Goal: Transaction & Acquisition: Purchase product/service

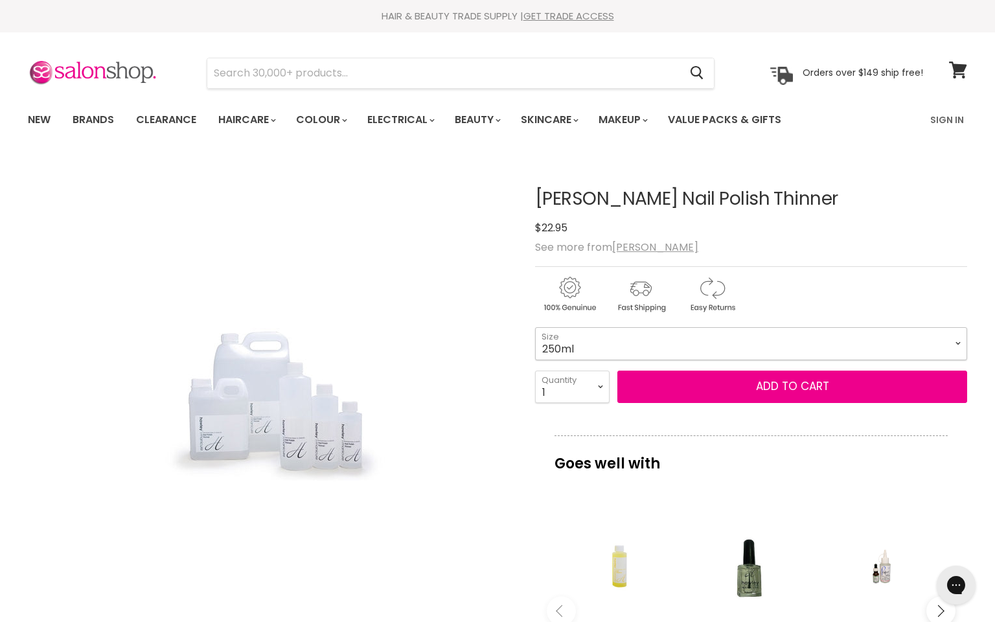
select select "250ml"
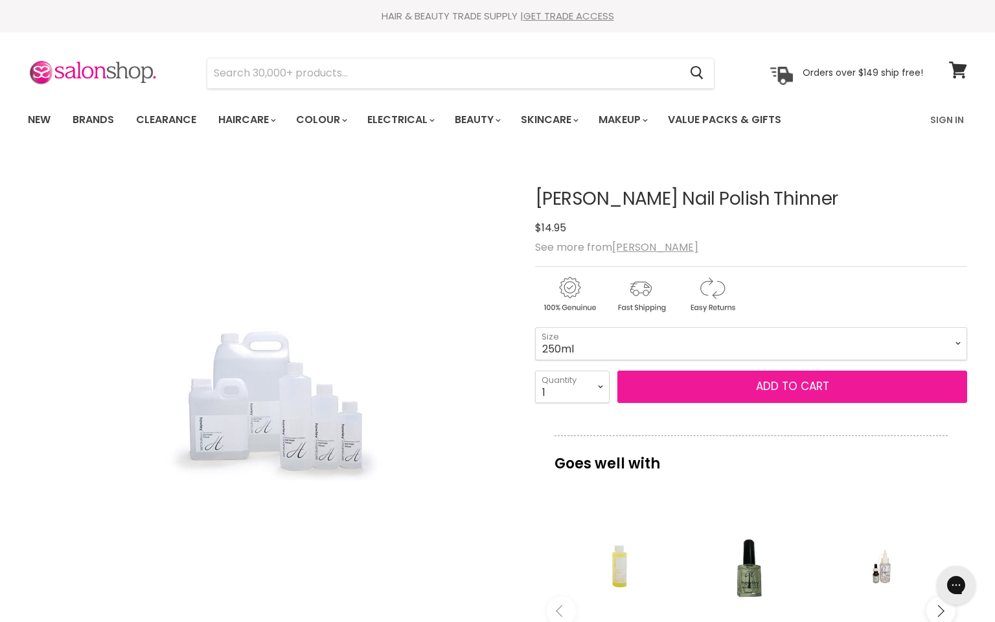
click at [741, 389] on button "Add to cart" at bounding box center [792, 386] width 350 height 32
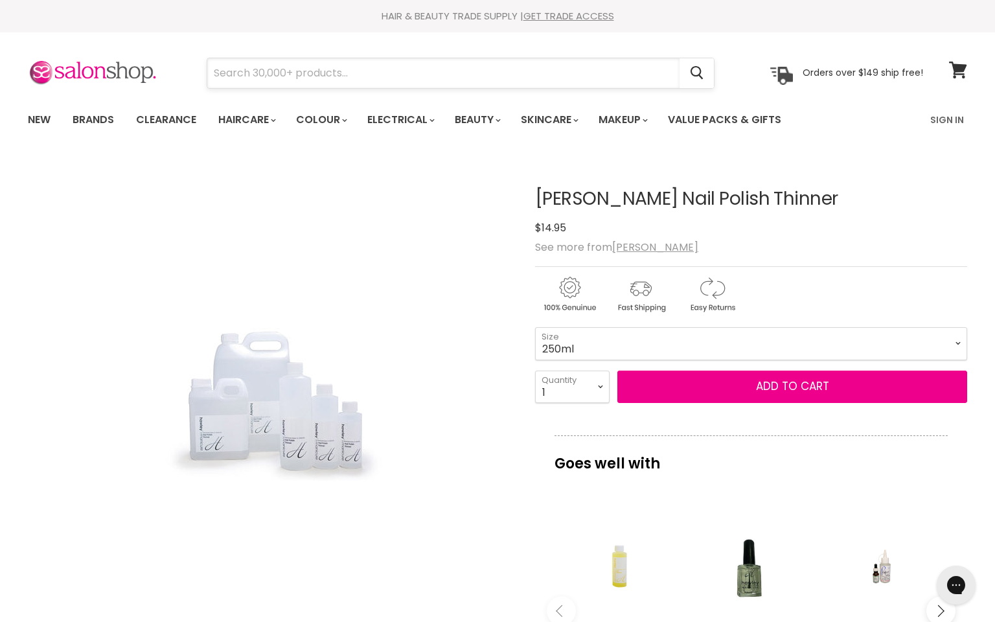
click at [244, 71] on input "Search" at bounding box center [443, 73] width 472 height 30
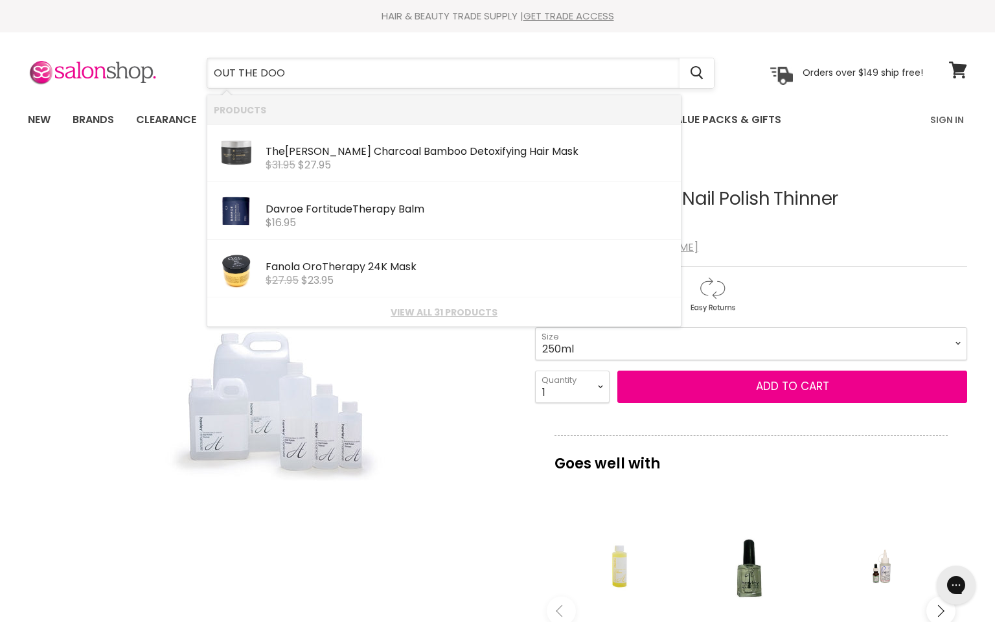
type input "OUT THE DOOR"
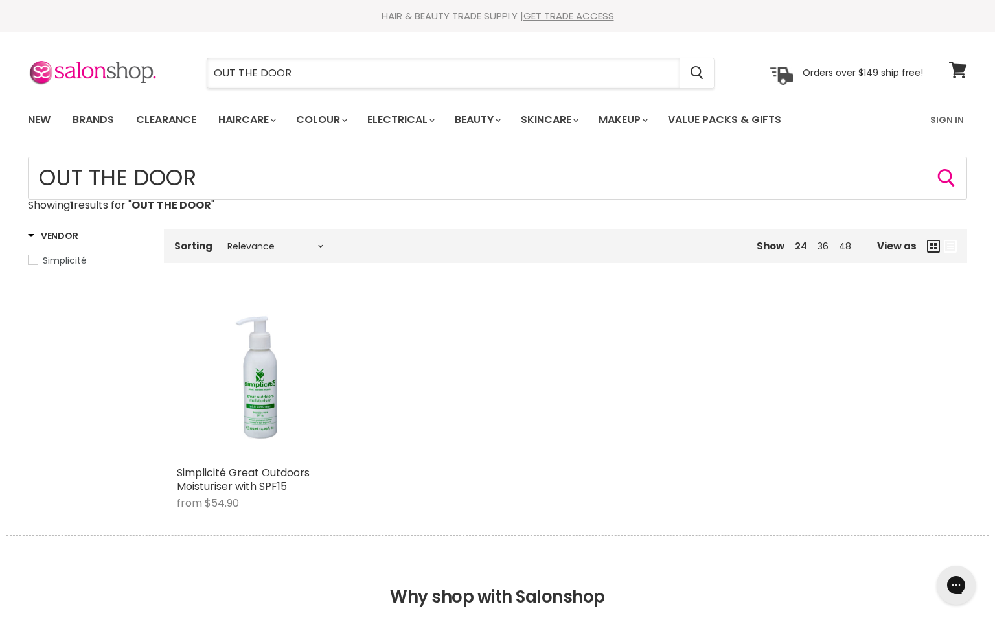
drag, startPoint x: 296, startPoint y: 72, endPoint x: 185, endPoint y: 71, distance: 111.4
click at [185, 71] on div "OUT THE DOOR Cancel" at bounding box center [461, 73] width 574 height 30
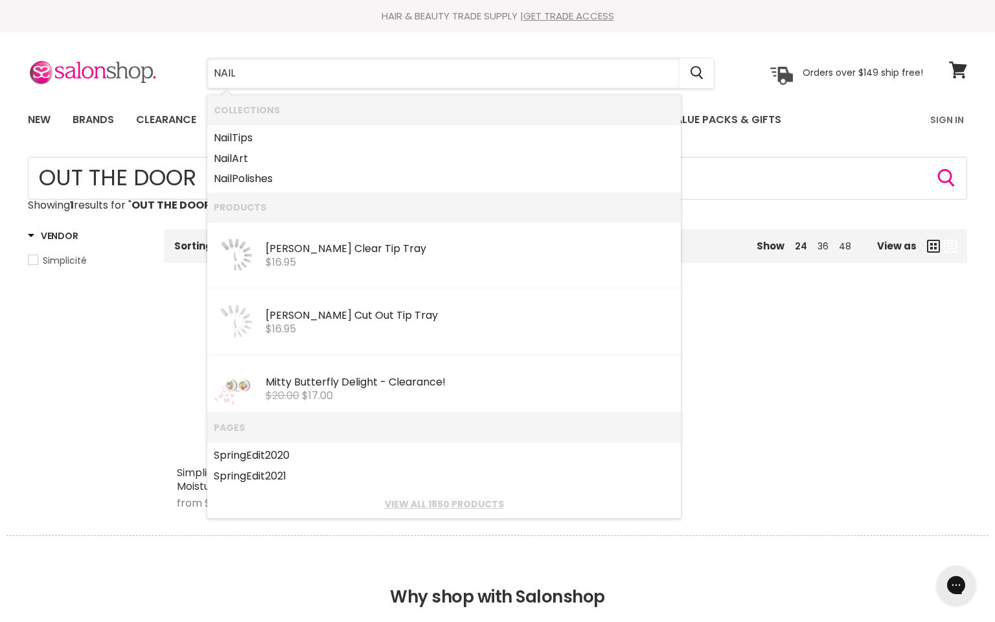
type input "NAIL P"
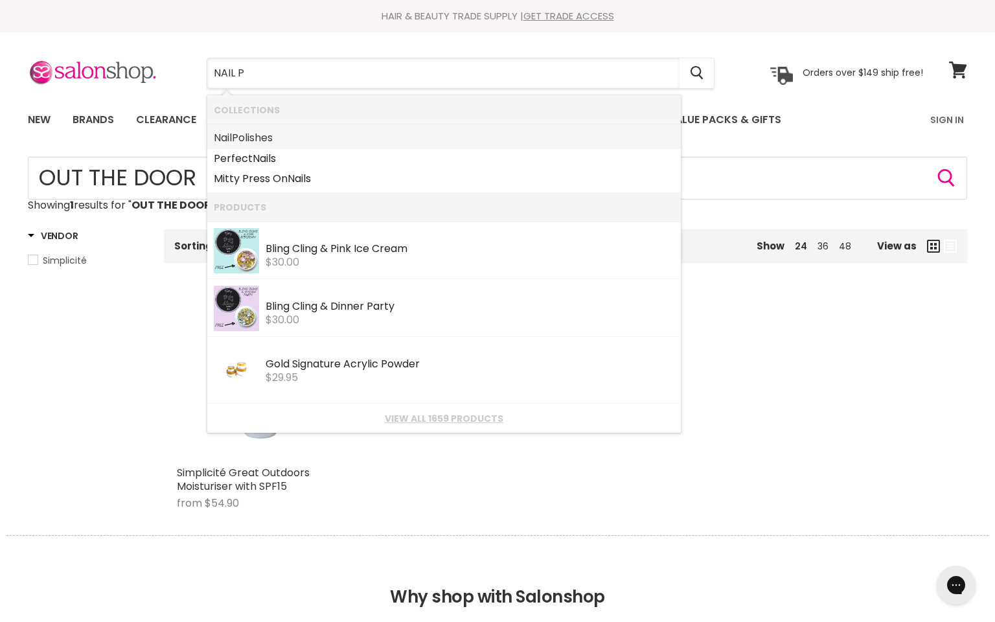
click at [238, 135] on link "Nail Polishes" at bounding box center [444, 138] width 460 height 21
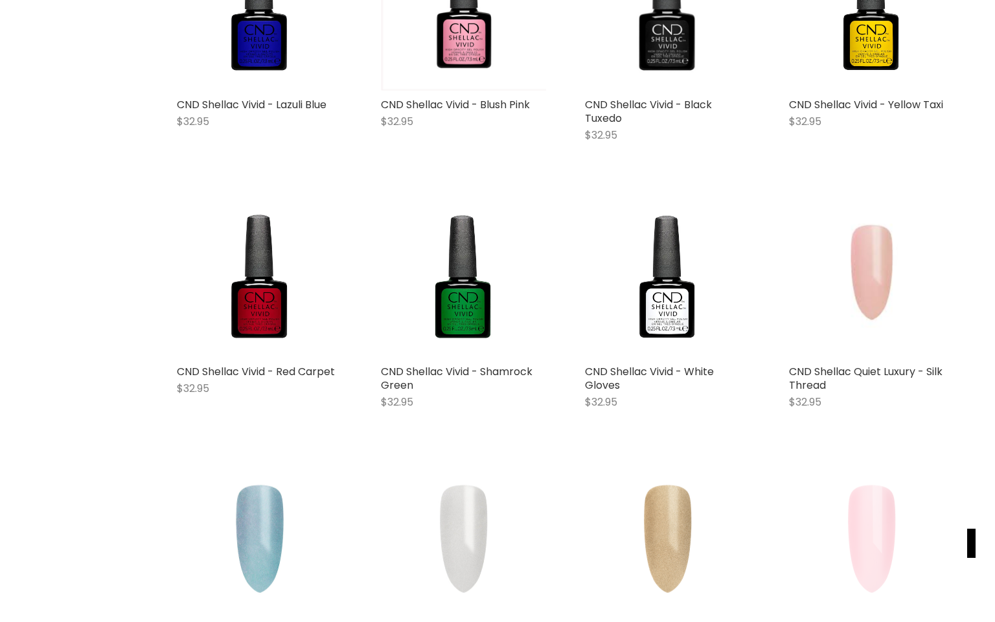
scroll to position [413, 0]
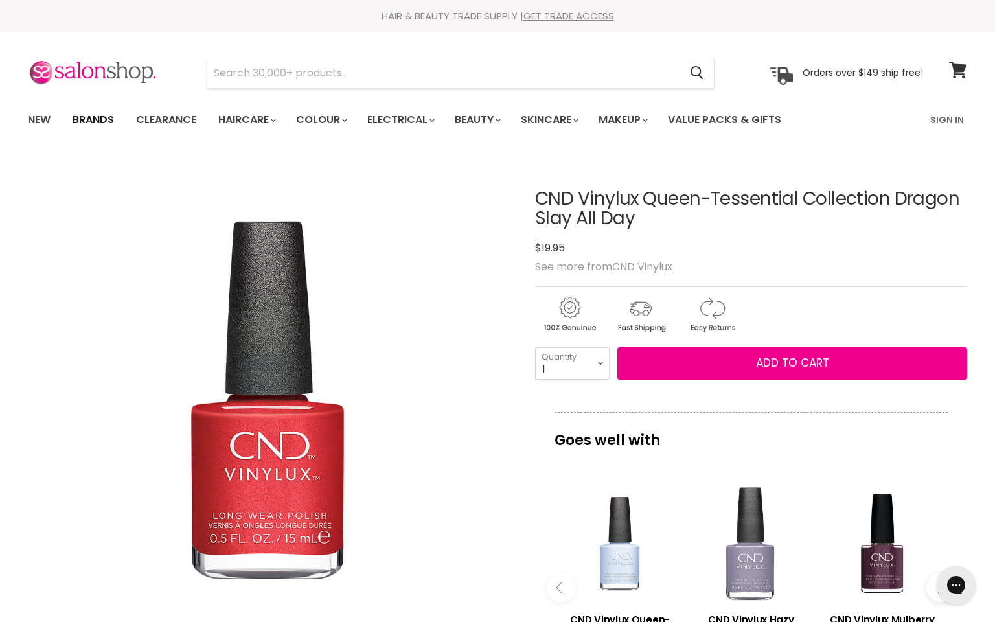
click at [96, 118] on link "Brands" at bounding box center [93, 119] width 61 height 27
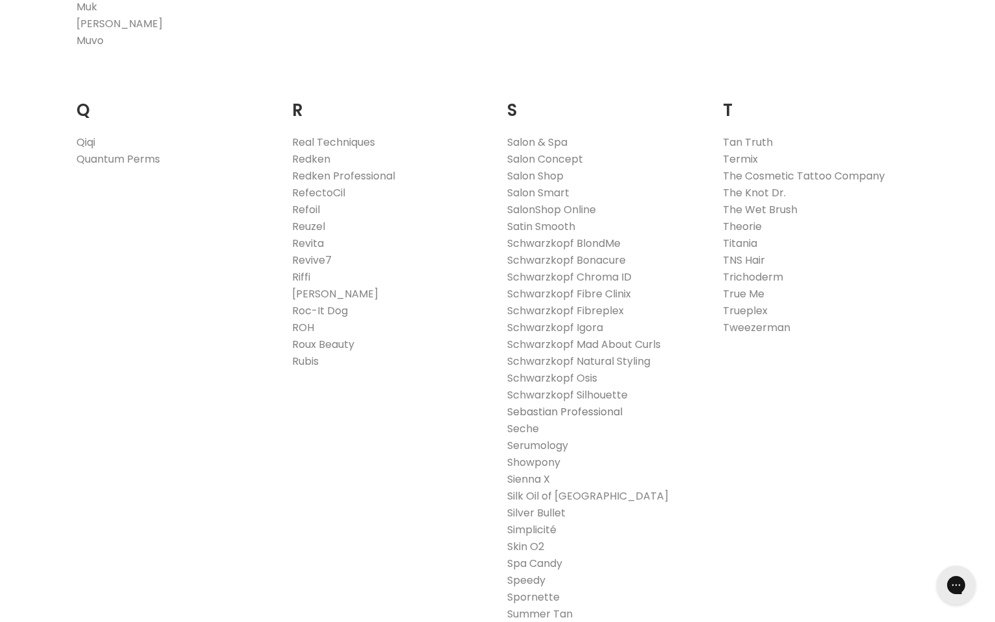
scroll to position [1940, 0]
click at [524, 430] on link "Seche" at bounding box center [523, 427] width 32 height 15
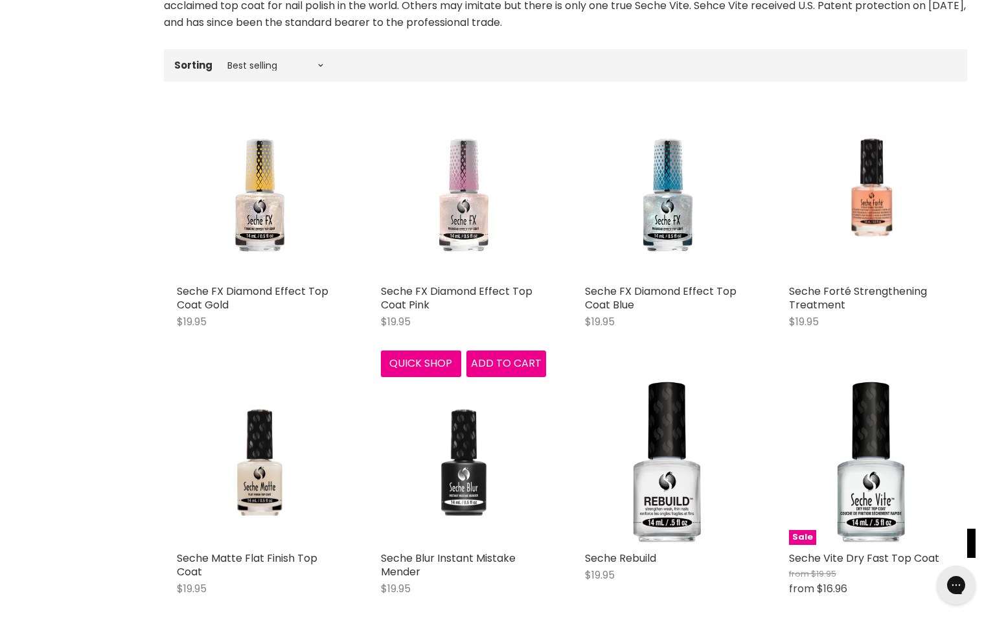
scroll to position [337, 0]
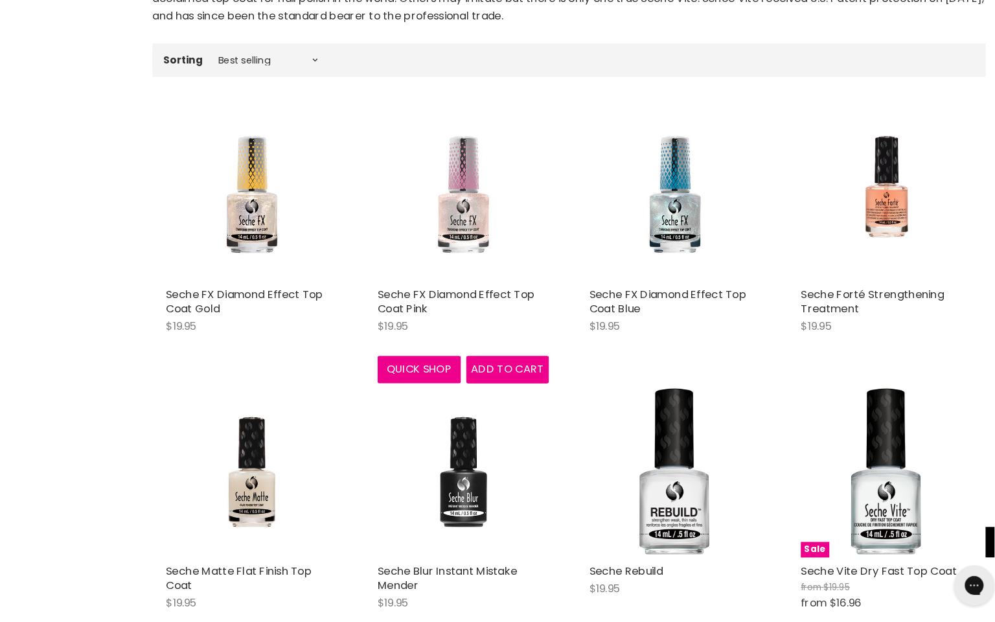
click at [448, 216] on img "Main content" at bounding box center [463, 208] width 165 height 165
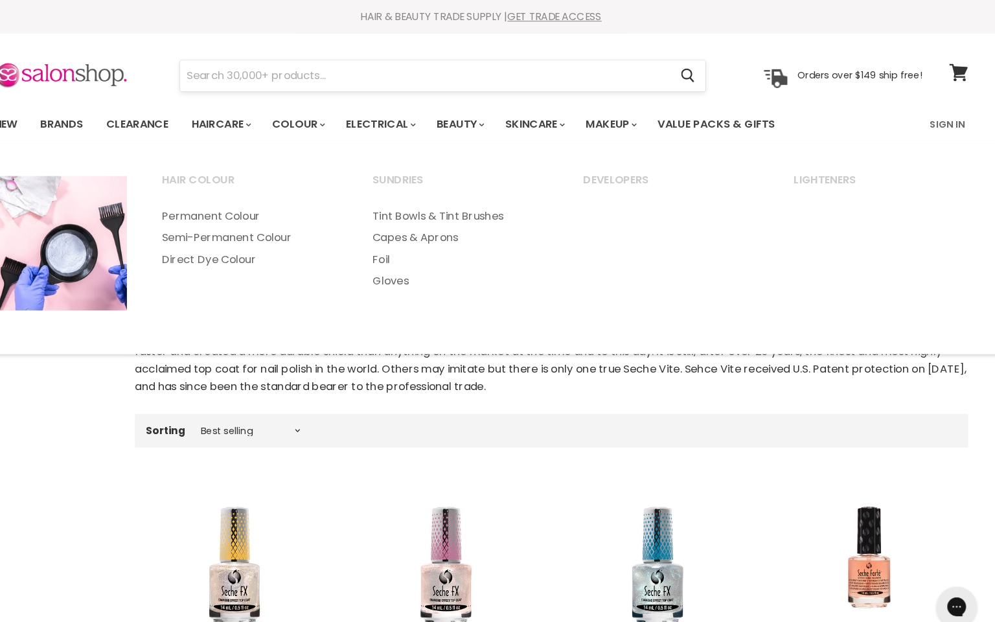
scroll to position [0, 0]
click at [230, 72] on input "Search" at bounding box center [443, 73] width 472 height 30
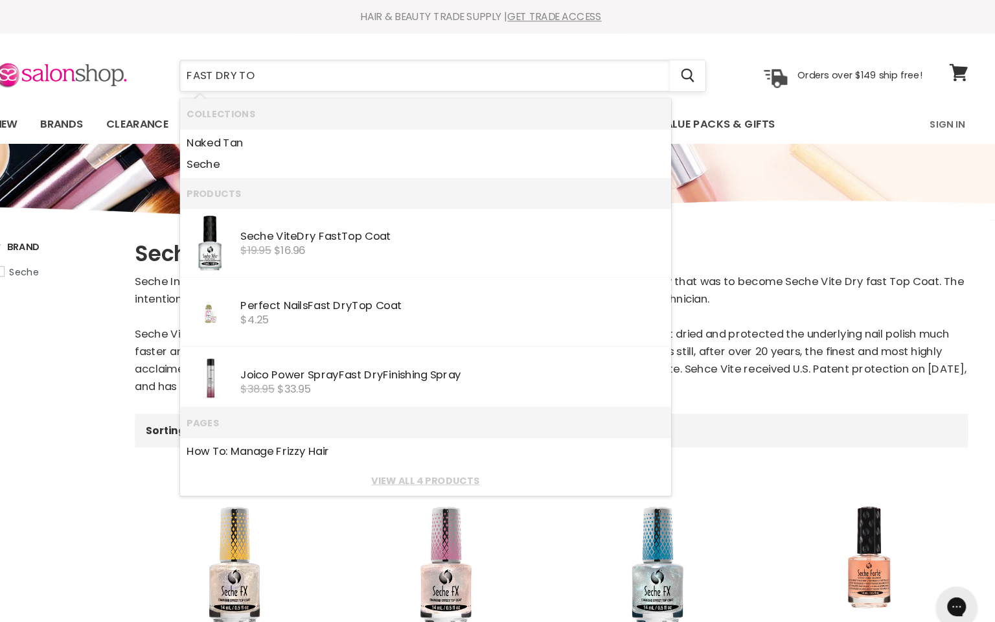
type input "FAST DRY TOP"
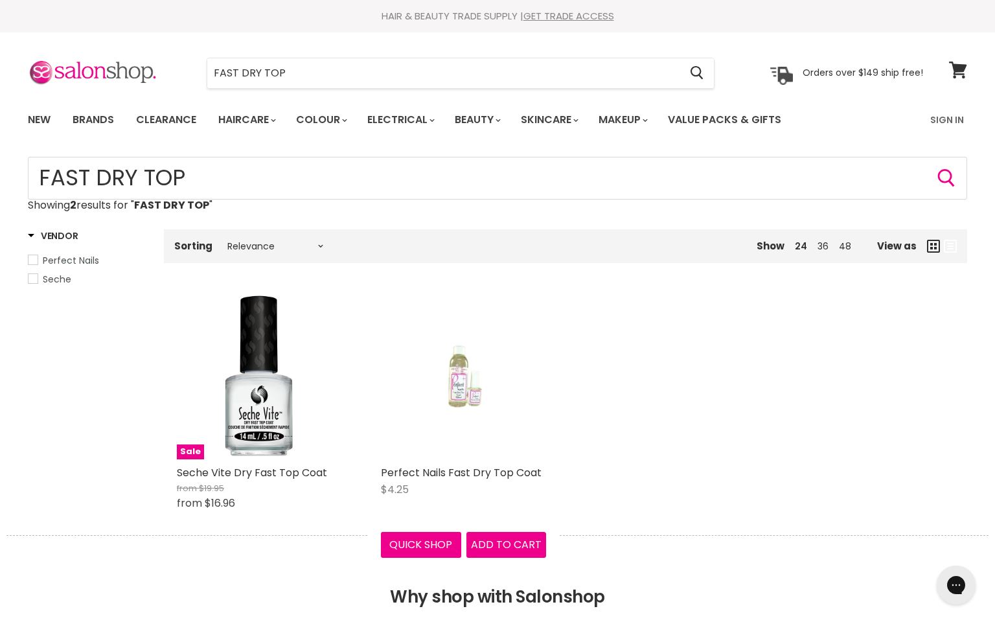
click at [450, 394] on img "Main content" at bounding box center [463, 376] width 109 height 165
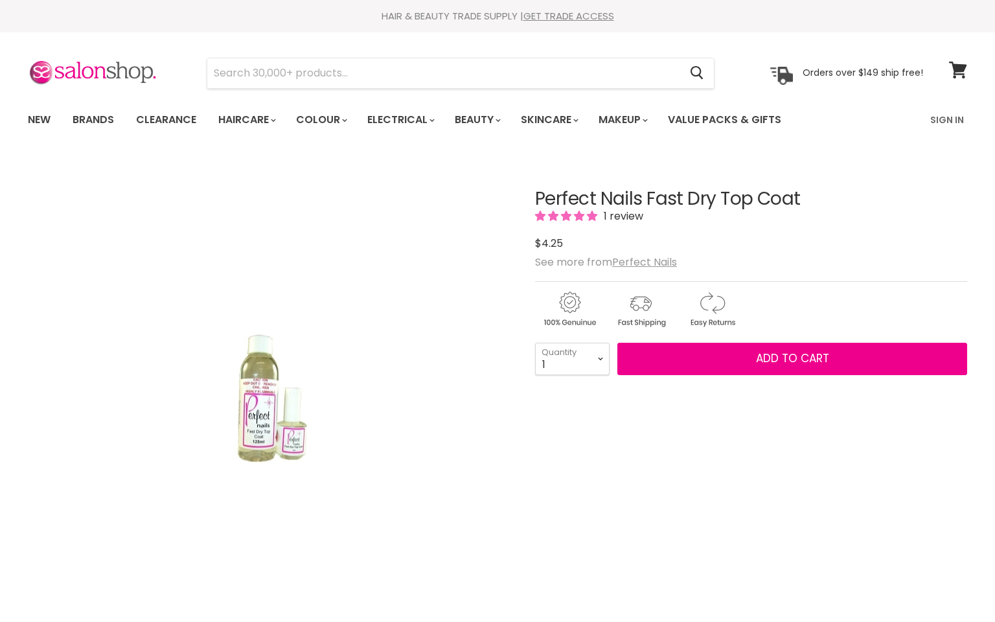
click at [620, 218] on span "1 review" at bounding box center [621, 215] width 43 height 15
